Goal: Information Seeking & Learning: Learn about a topic

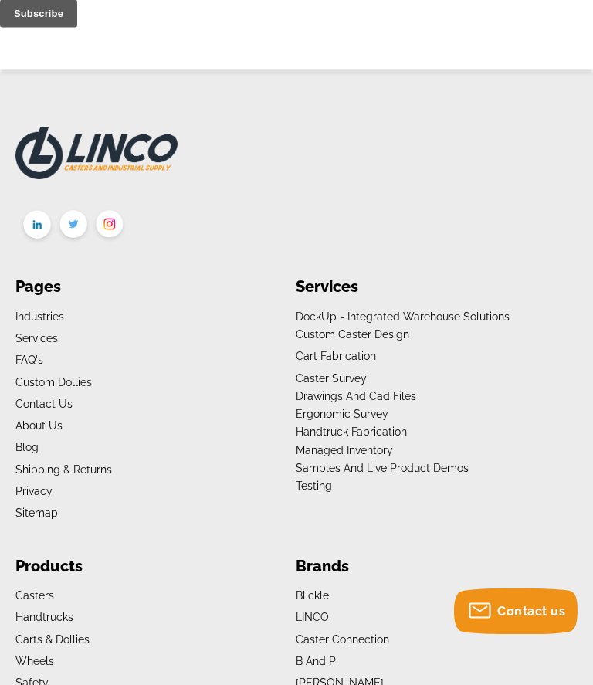
scroll to position [1876, 0]
click at [50, 589] on link "Casters" at bounding box center [34, 595] width 39 height 12
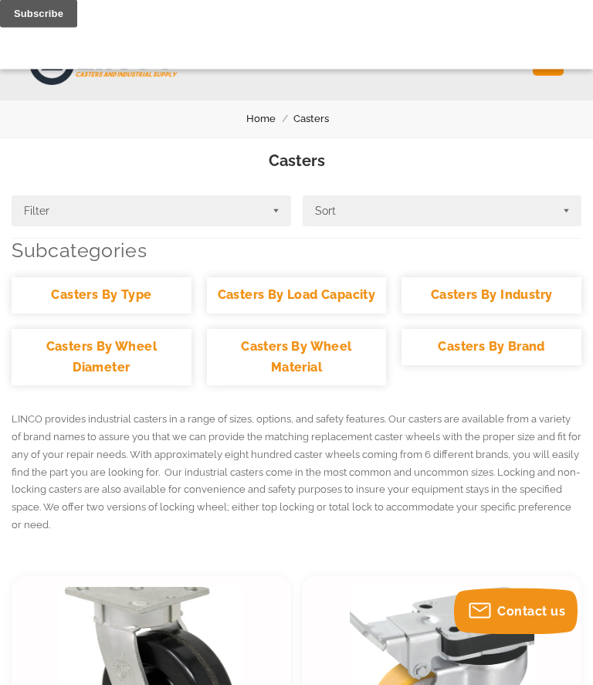
scroll to position [30, 0]
click at [313, 357] on link "Casters By Wheel Material" at bounding box center [297, 357] width 180 height 56
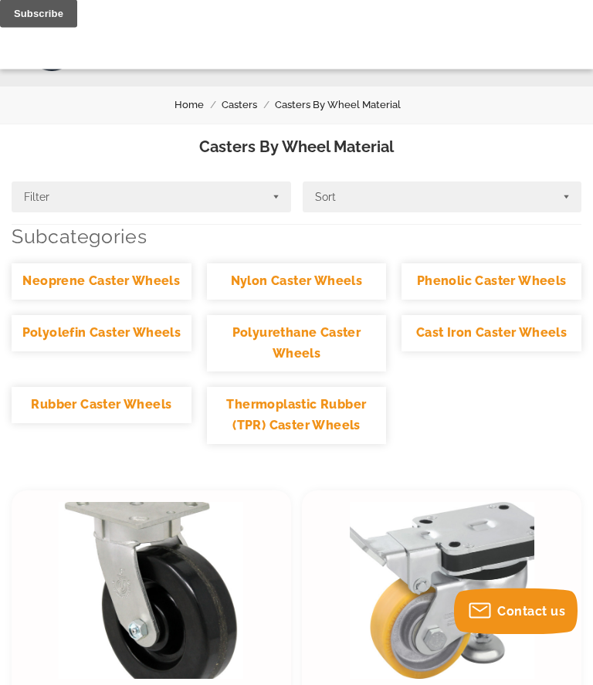
scroll to position [81, 0]
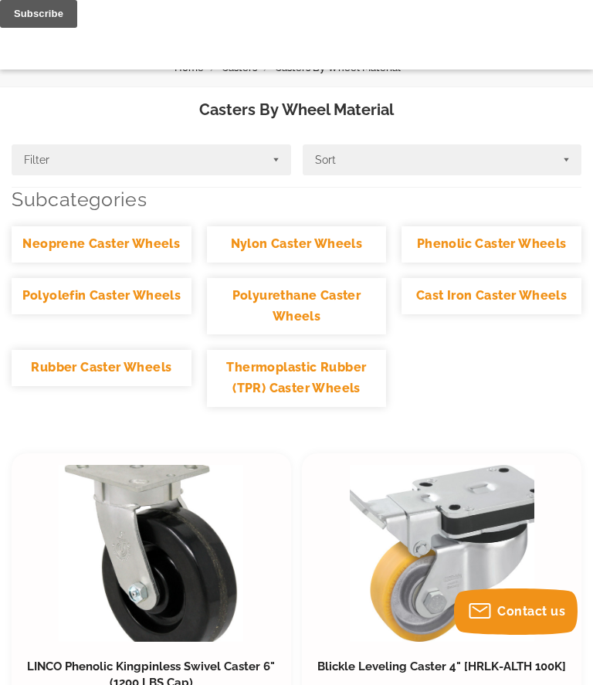
click at [504, 386] on ul "Neoprene Caster Wheels Nylon Caster Wheels Phenolic Caster Wheels Polyolefin Ca…" at bounding box center [296, 323] width 585 height 195
click at [120, 365] on link "Rubber Caster Wheels" at bounding box center [102, 368] width 180 height 36
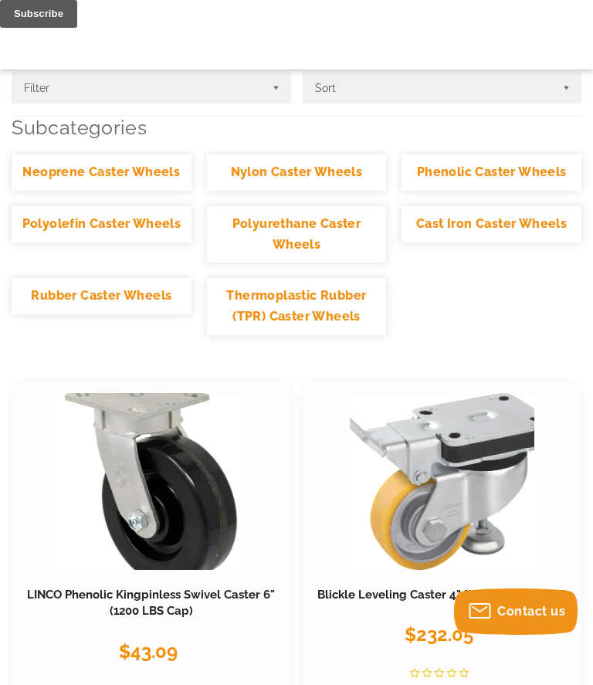
click at [128, 290] on link "Rubber Caster Wheels" at bounding box center [102, 296] width 180 height 36
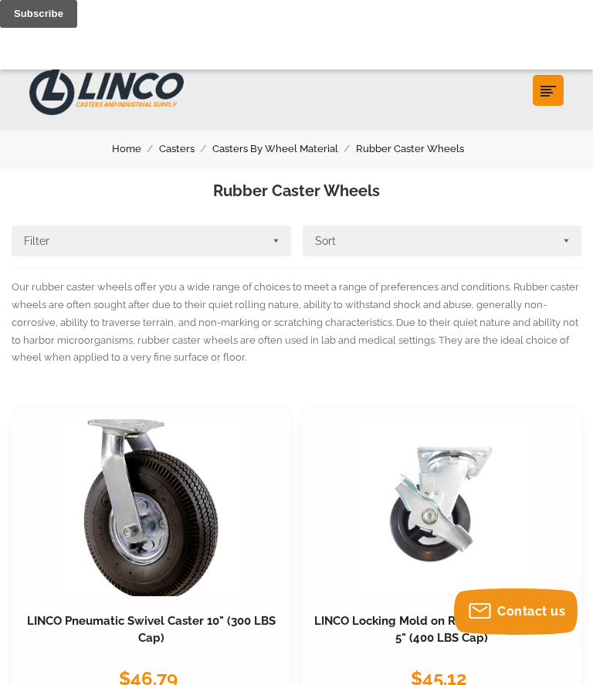
click at [44, 237] on button "Filter" at bounding box center [152, 241] width 280 height 31
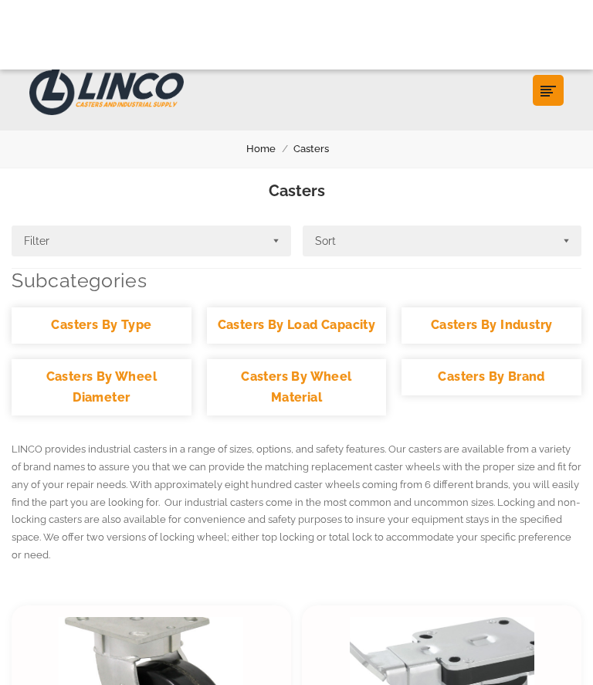
click at [357, 243] on button "Sort" at bounding box center [443, 241] width 280 height 31
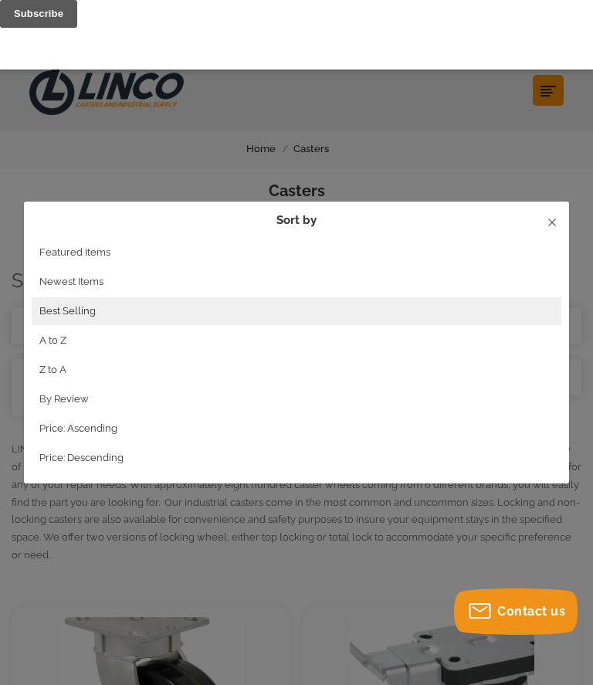
click at [100, 243] on li "Featured Items" at bounding box center [297, 253] width 531 height 28
click at [70, 248] on label "Featured Items" at bounding box center [74, 252] width 71 height 12
click at [0, 0] on input "Featured Items" at bounding box center [0, 0] width 0 height 0
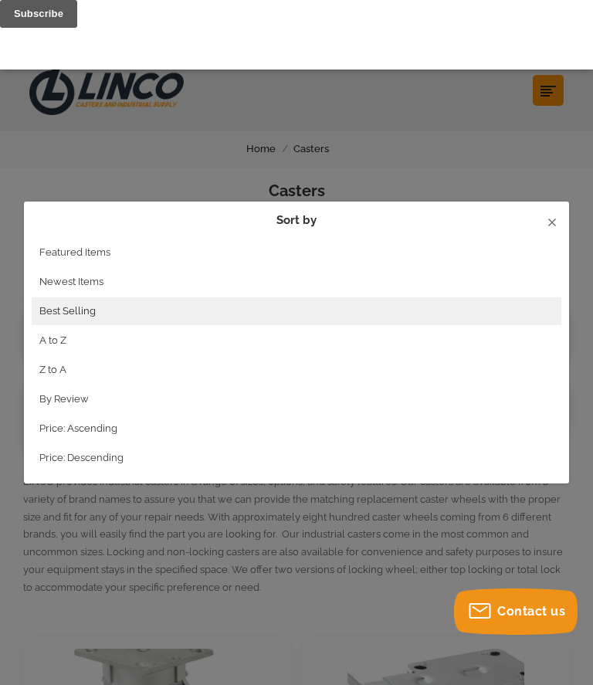
click at [91, 248] on label "Featured Items" at bounding box center [74, 252] width 71 height 12
click at [0, 0] on input "Featured Items" at bounding box center [0, 0] width 0 height 0
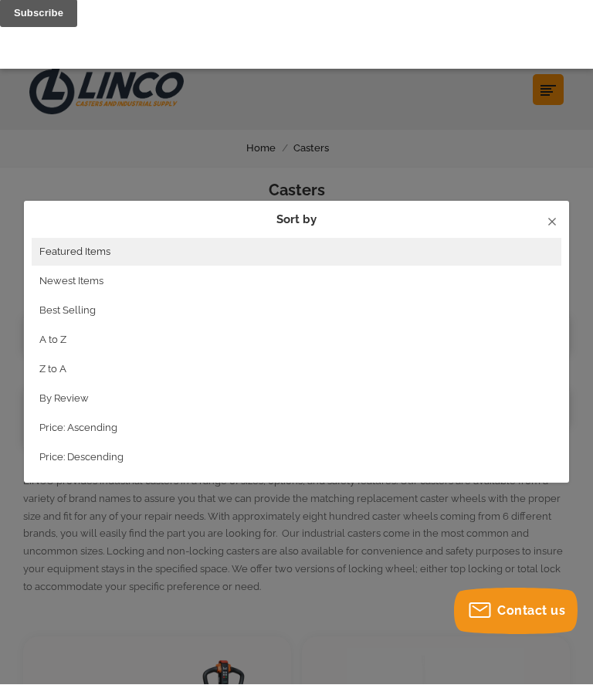
click at [85, 307] on label "Best Selling" at bounding box center [67, 311] width 56 height 12
click at [0, 0] on input "Best Selling" at bounding box center [0, 0] width 0 height 0
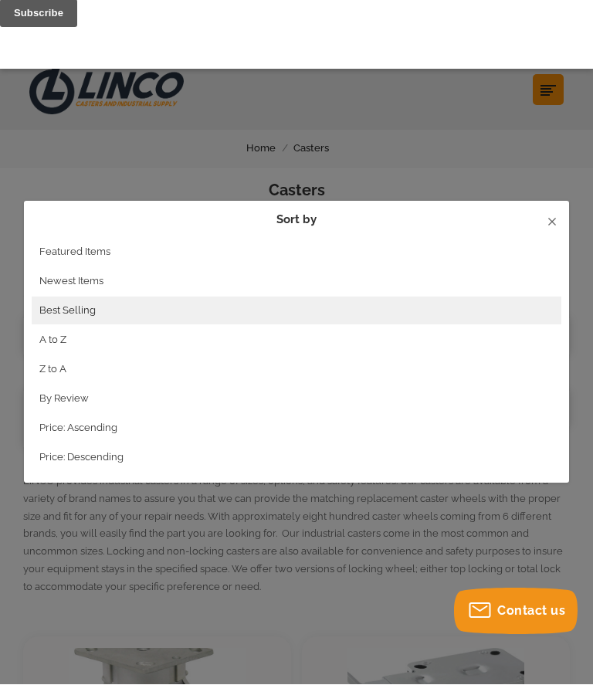
click at [562, 220] on button at bounding box center [552, 222] width 19 height 19
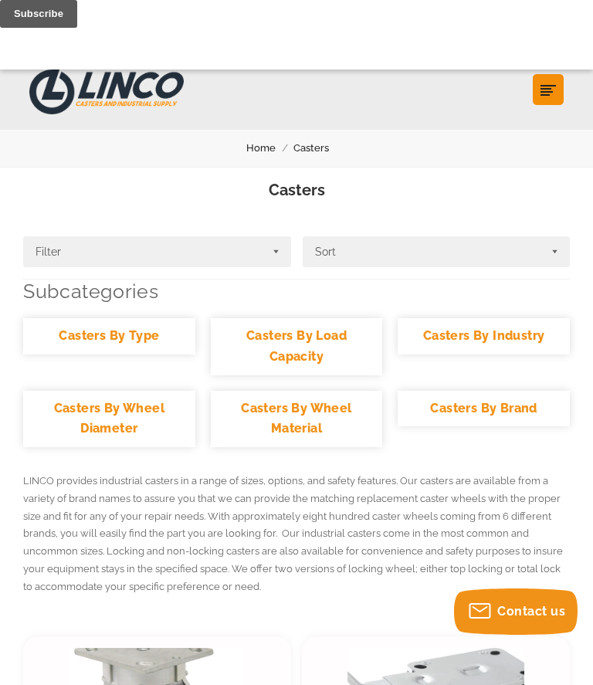
click at [315, 410] on link "Casters By Wheel Material" at bounding box center [297, 419] width 172 height 56
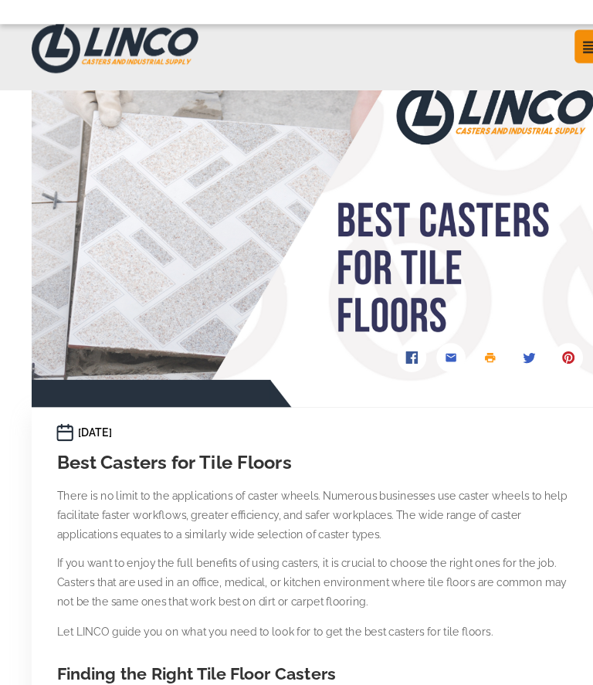
scroll to position [47, 0]
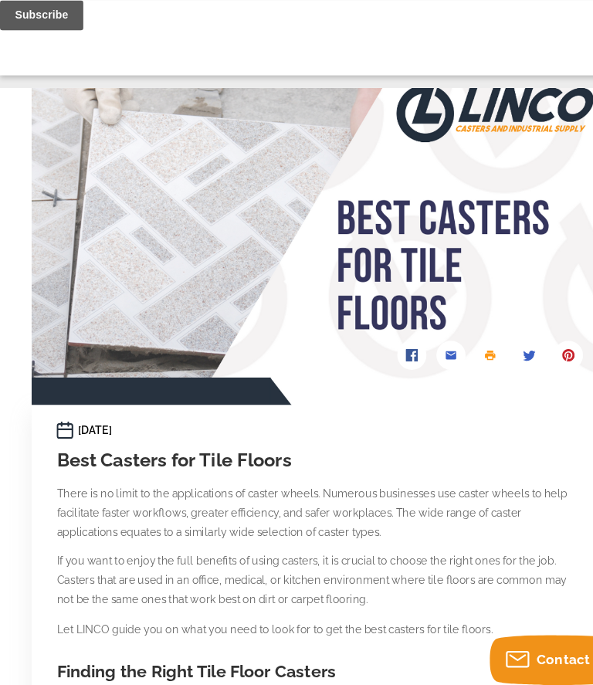
scroll to position [42, 0]
